Goal: Task Accomplishment & Management: Manage account settings

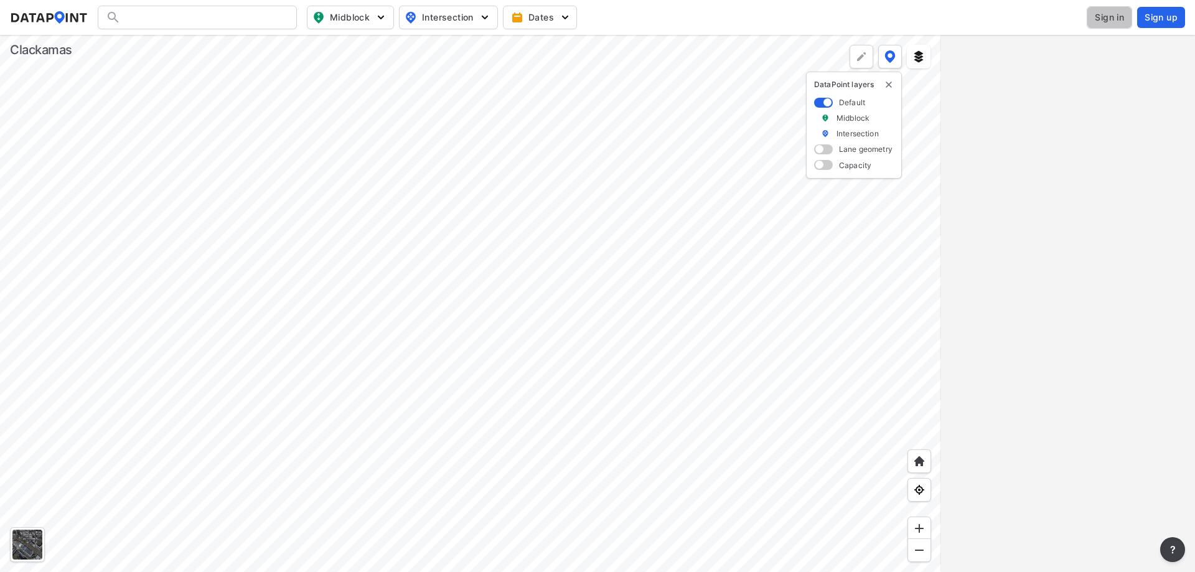
click at [1098, 18] on span "Sign in" at bounding box center [1109, 17] width 29 height 12
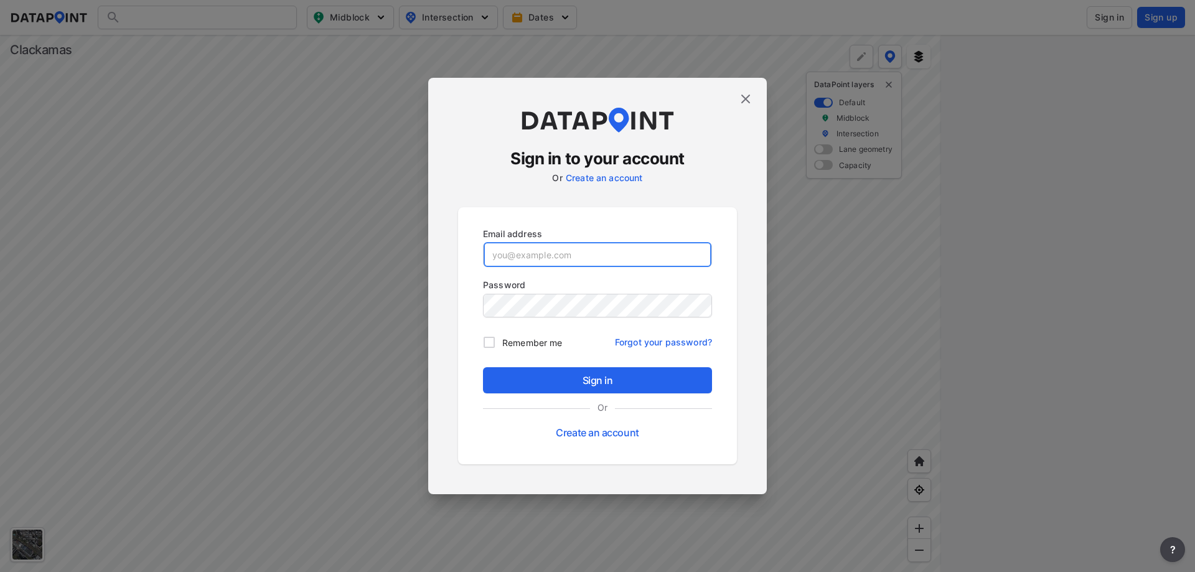
type input "[PERSON_NAME][EMAIL_ADDRESS][DOMAIN_NAME]"
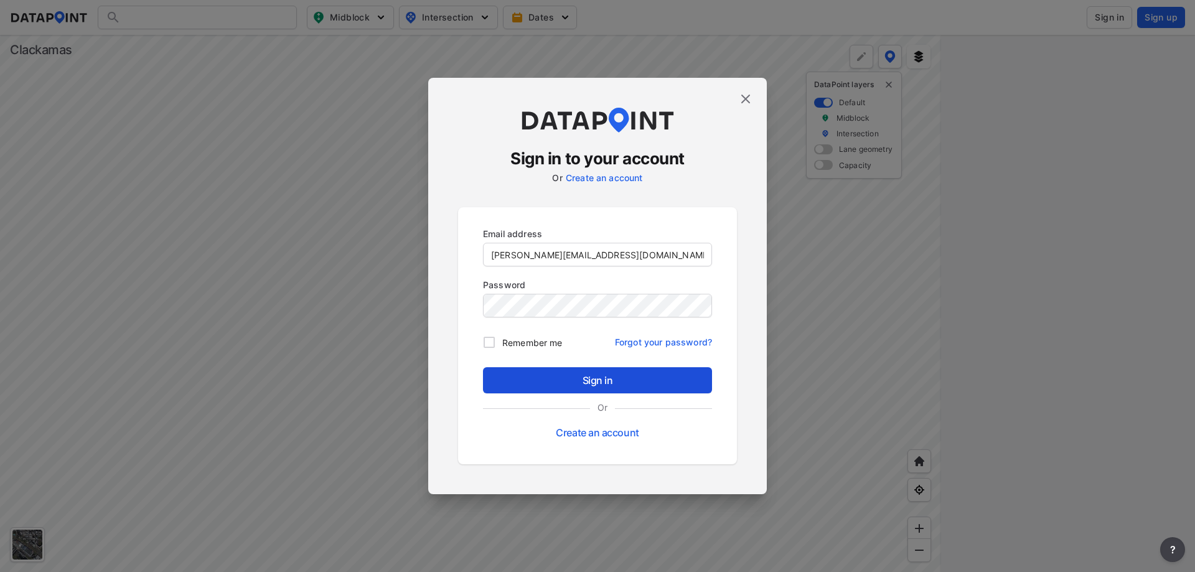
click at [590, 385] on span "Sign in" at bounding box center [597, 380] width 209 height 15
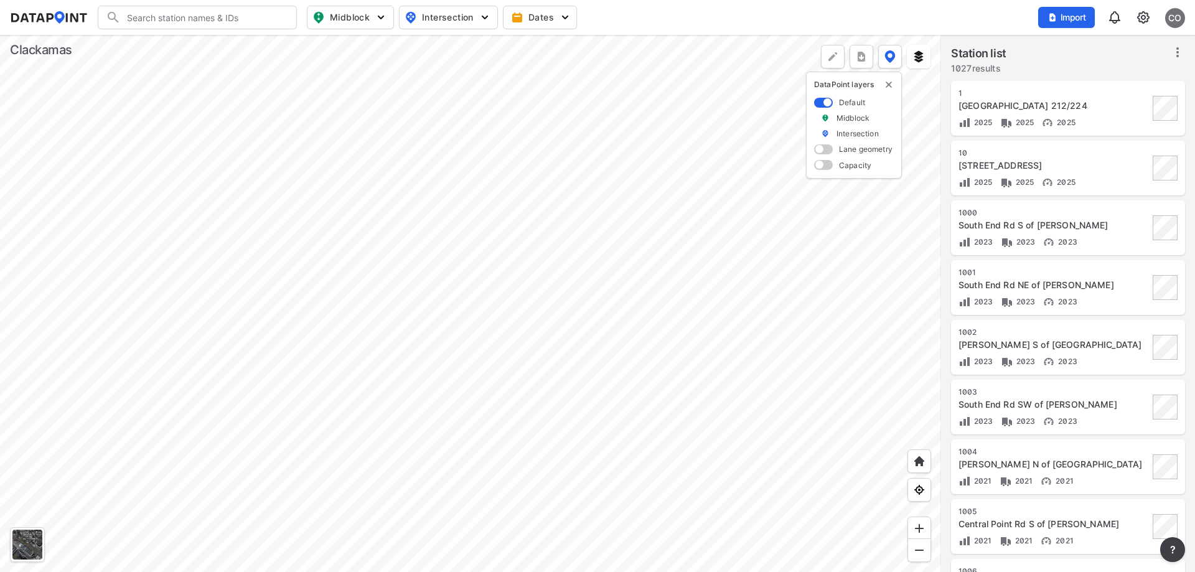
click at [506, 275] on div at bounding box center [470, 303] width 941 height 537
click at [517, 271] on div at bounding box center [470, 303] width 941 height 537
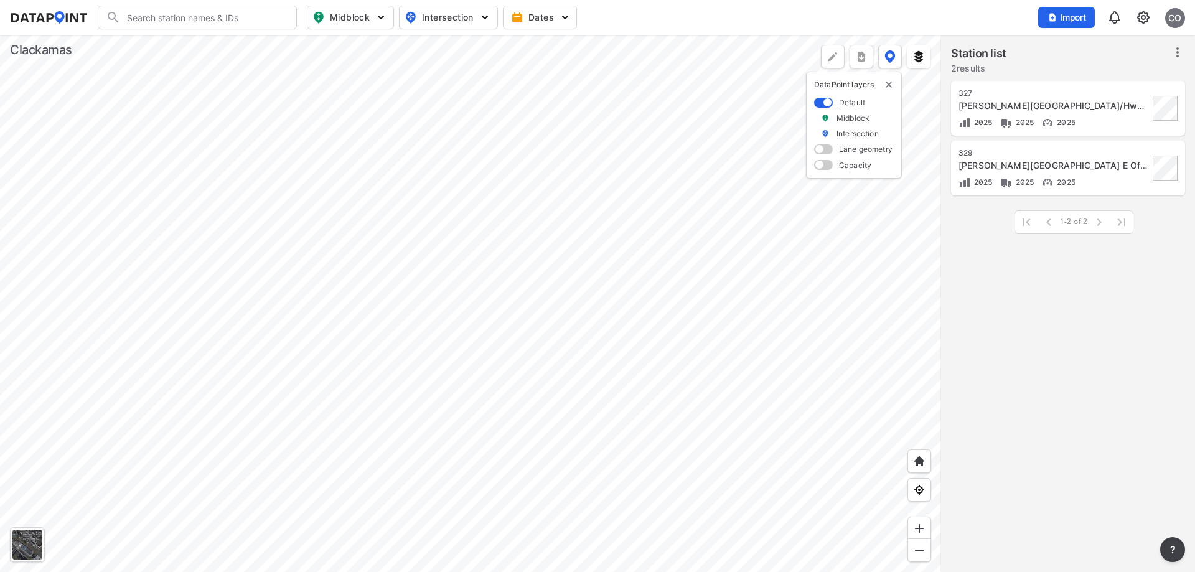
click at [493, 287] on div at bounding box center [470, 303] width 941 height 537
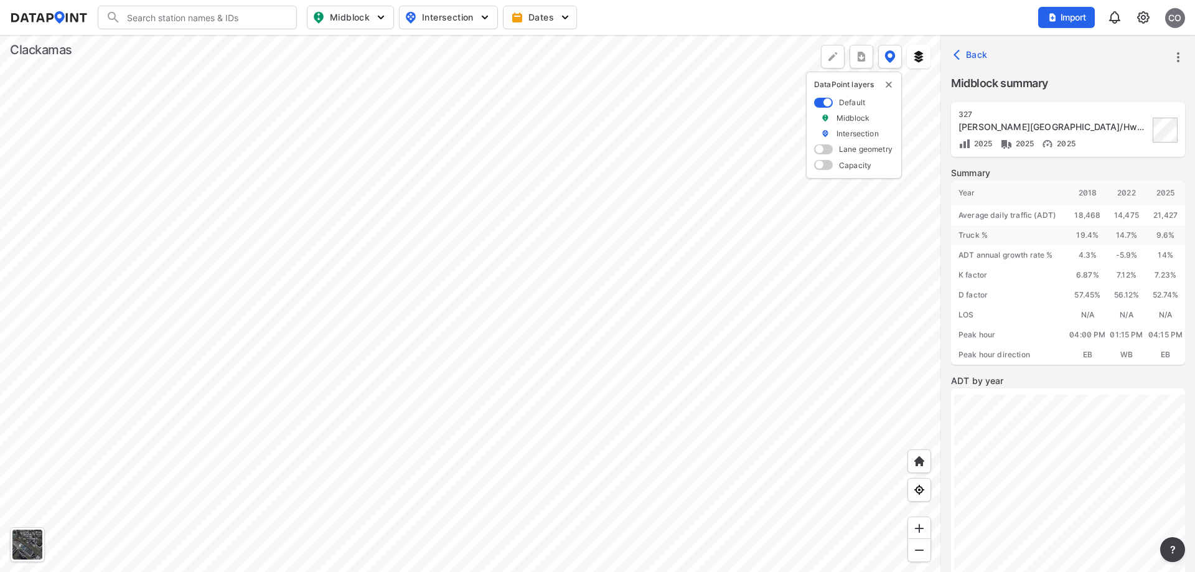
click at [446, 278] on div at bounding box center [470, 303] width 941 height 537
click at [480, 305] on div at bounding box center [470, 303] width 941 height 537
